Goal: Information Seeking & Learning: Learn about a topic

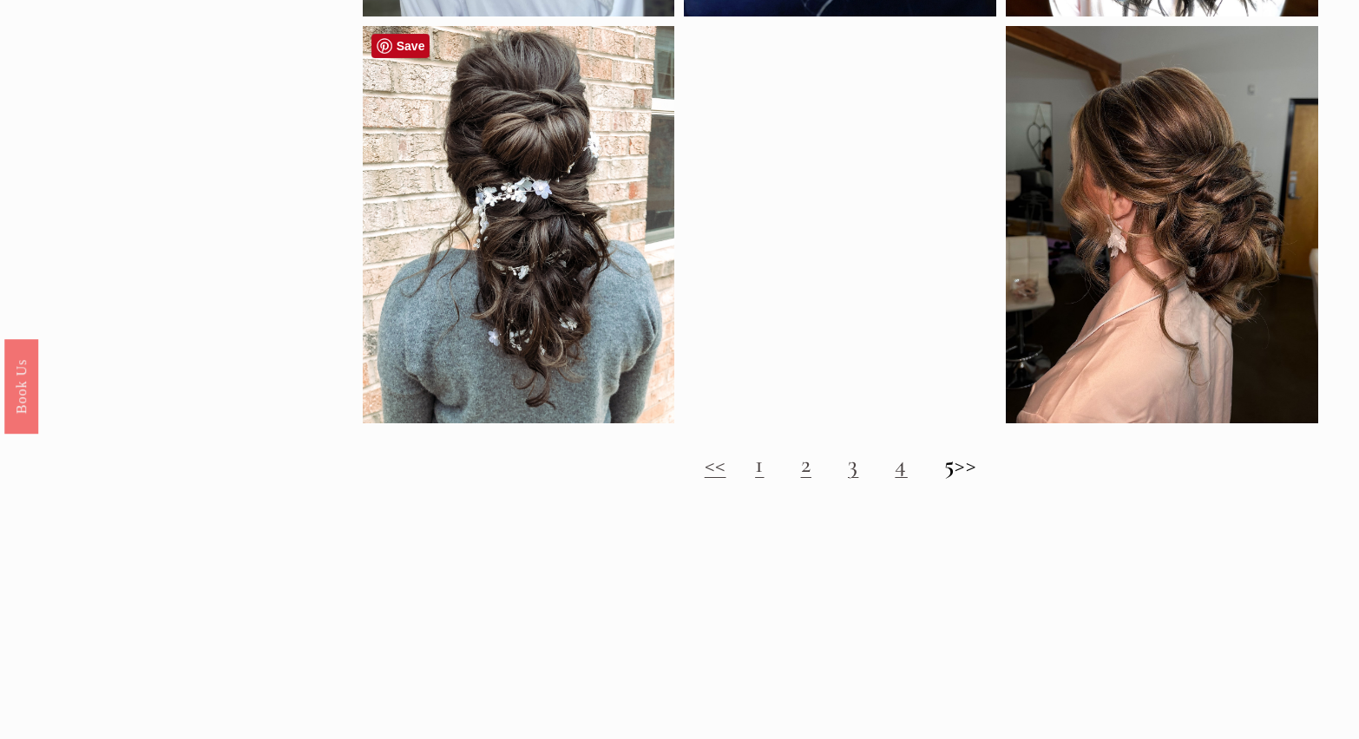
scroll to position [1717, 0]
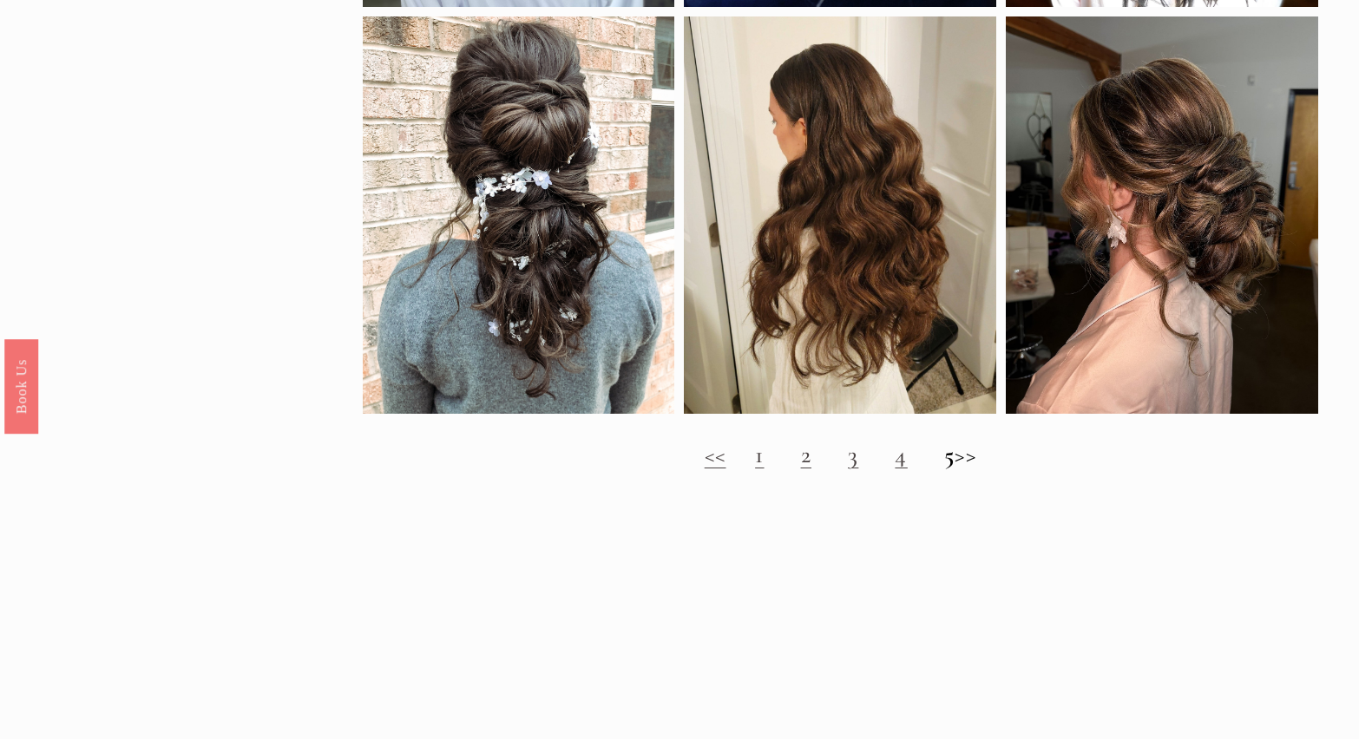
click at [895, 459] on link "4" at bounding box center [901, 455] width 12 height 30
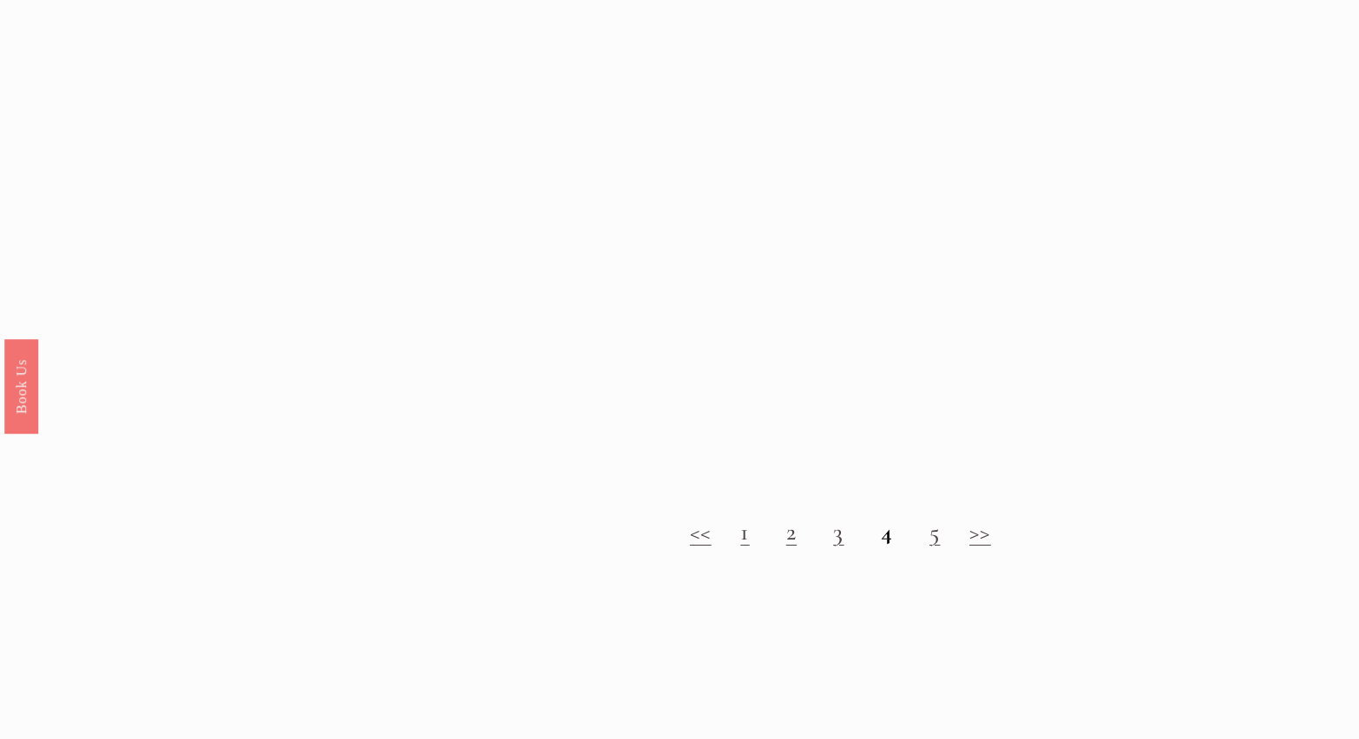
scroll to position [1739, 0]
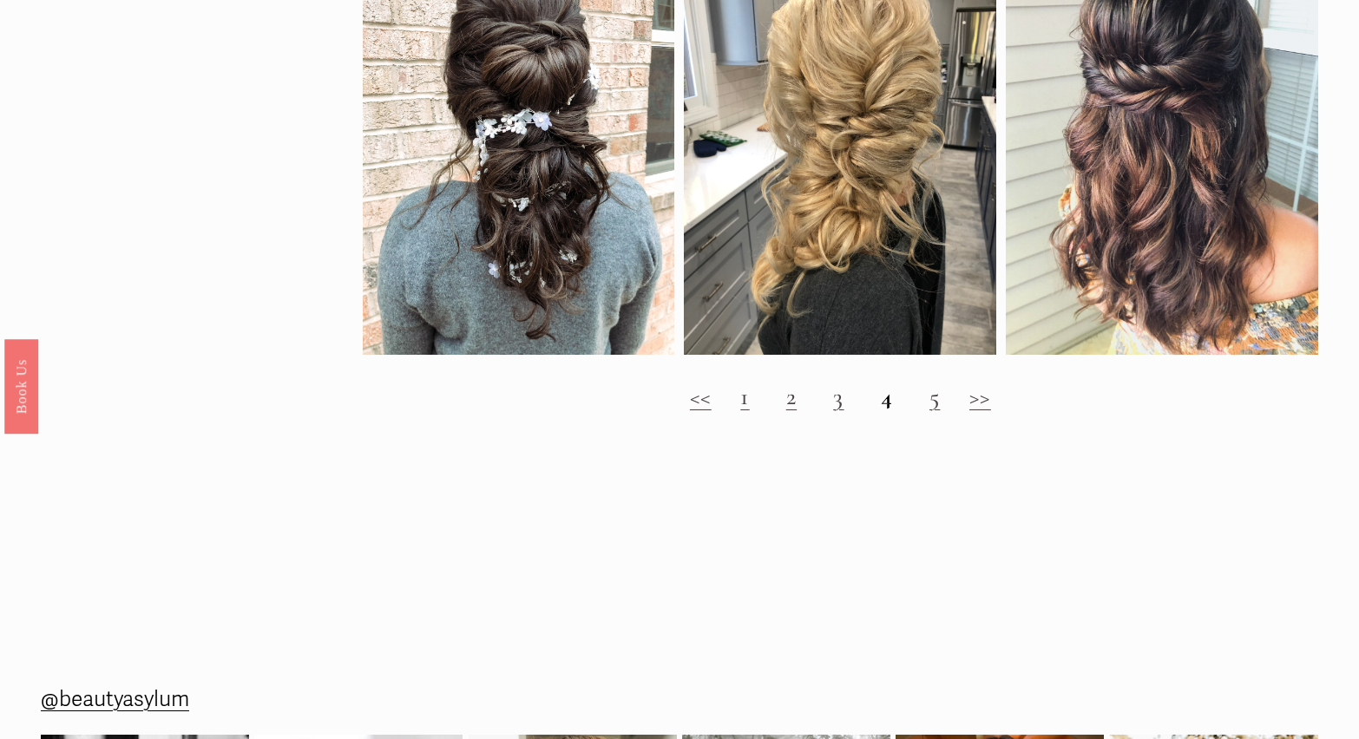
click at [929, 399] on link "5" at bounding box center [934, 397] width 10 height 30
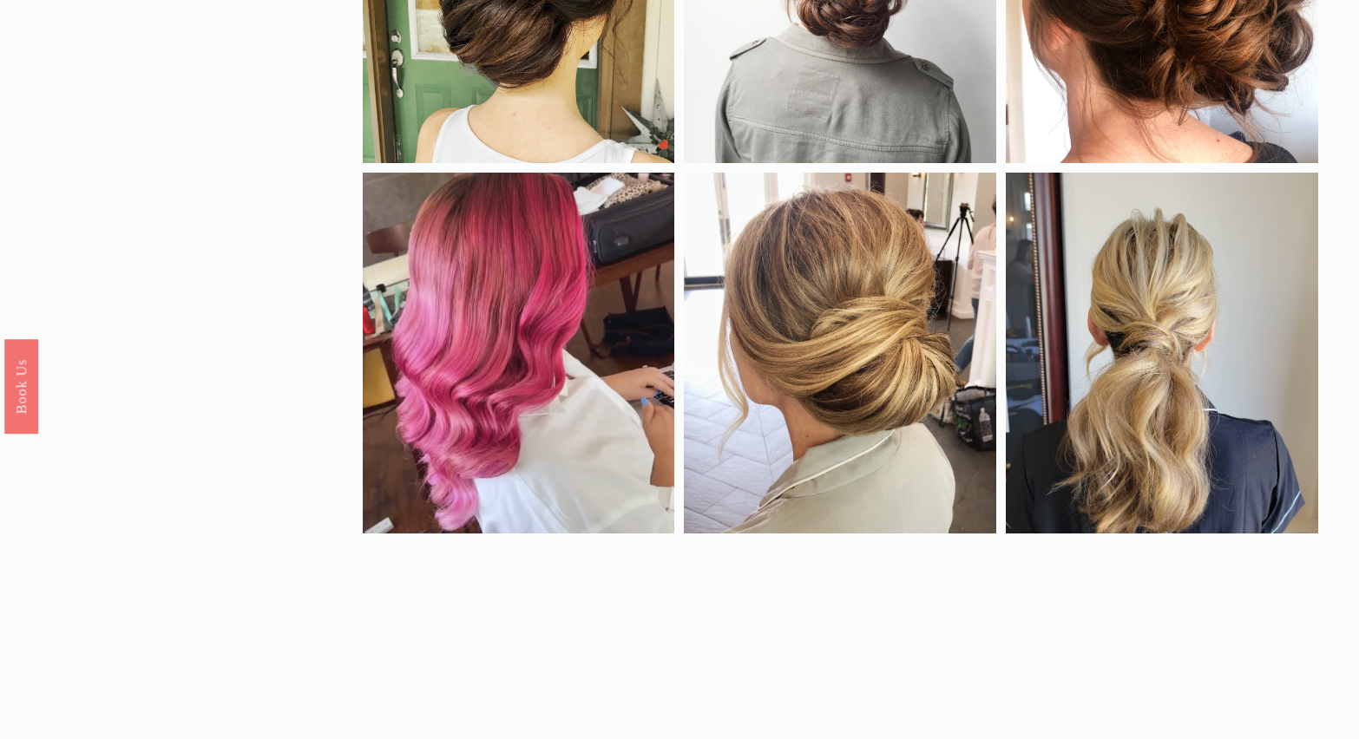
scroll to position [433, 0]
